Goal: Information Seeking & Learning: Find contact information

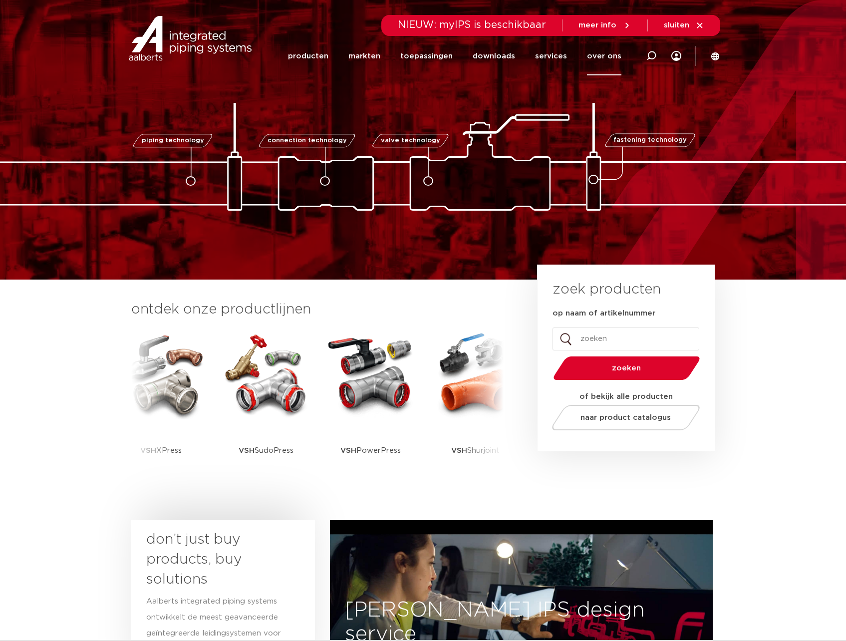
click at [604, 59] on link "over ons" at bounding box center [604, 56] width 34 height 38
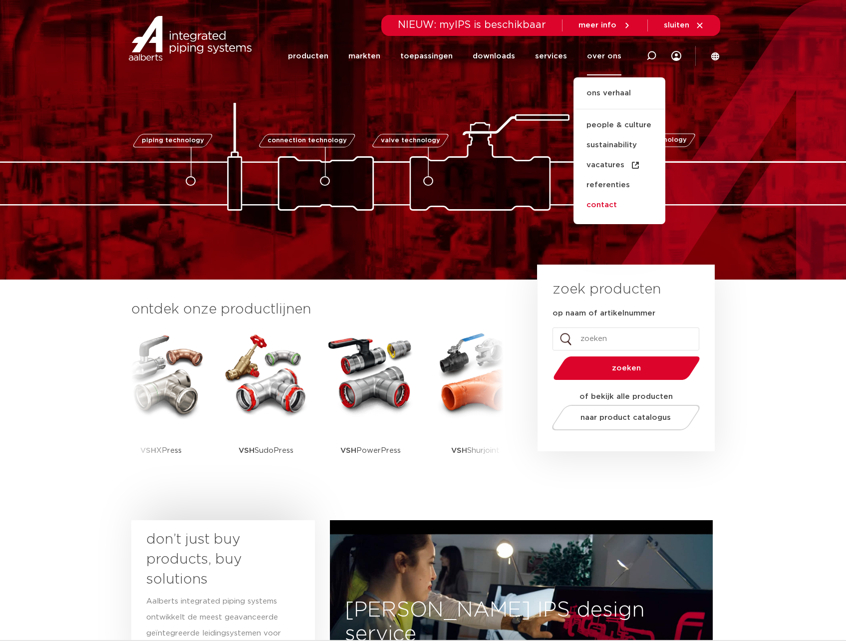
click at [594, 204] on link "contact" at bounding box center [619, 205] width 92 height 20
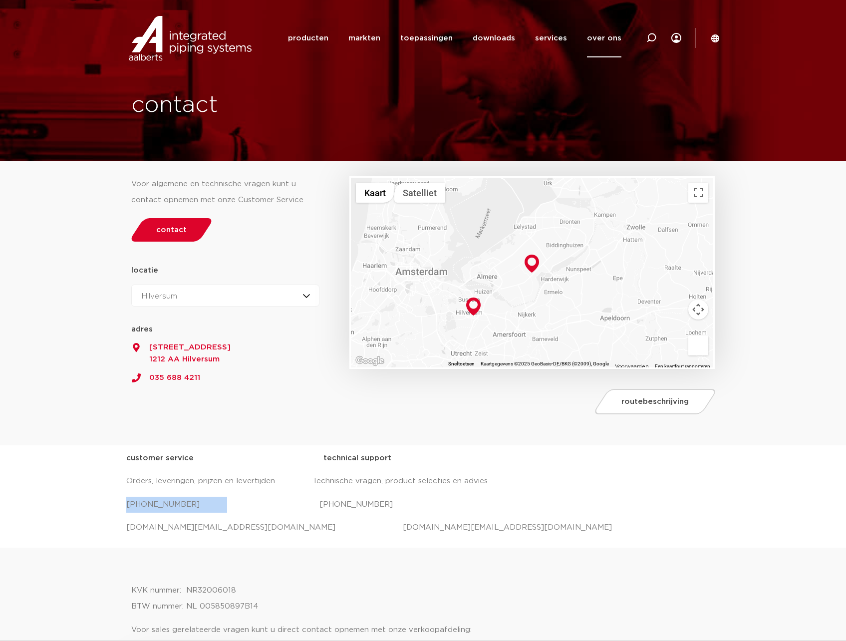
drag, startPoint x: 216, startPoint y: 509, endPoint x: 126, endPoint y: 510, distance: 89.8
click at [126, 510] on p "[PHONE_NUMBER] [PHONE_NUMBER]" at bounding box center [423, 504] width 594 height 16
copy p "[PHONE_NUMBER]"
